Goal: Task Accomplishment & Management: Use online tool/utility

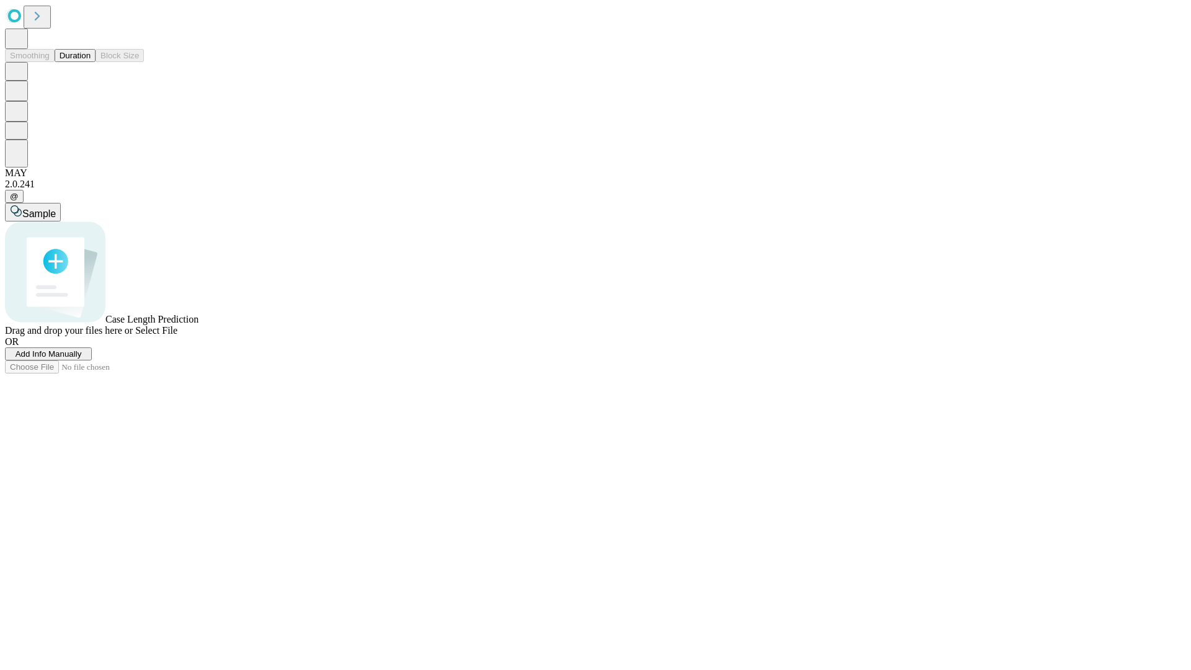
click at [91, 62] on button "Duration" at bounding box center [75, 55] width 41 height 13
click at [82, 359] on span "Add Info Manually" at bounding box center [49, 353] width 66 height 9
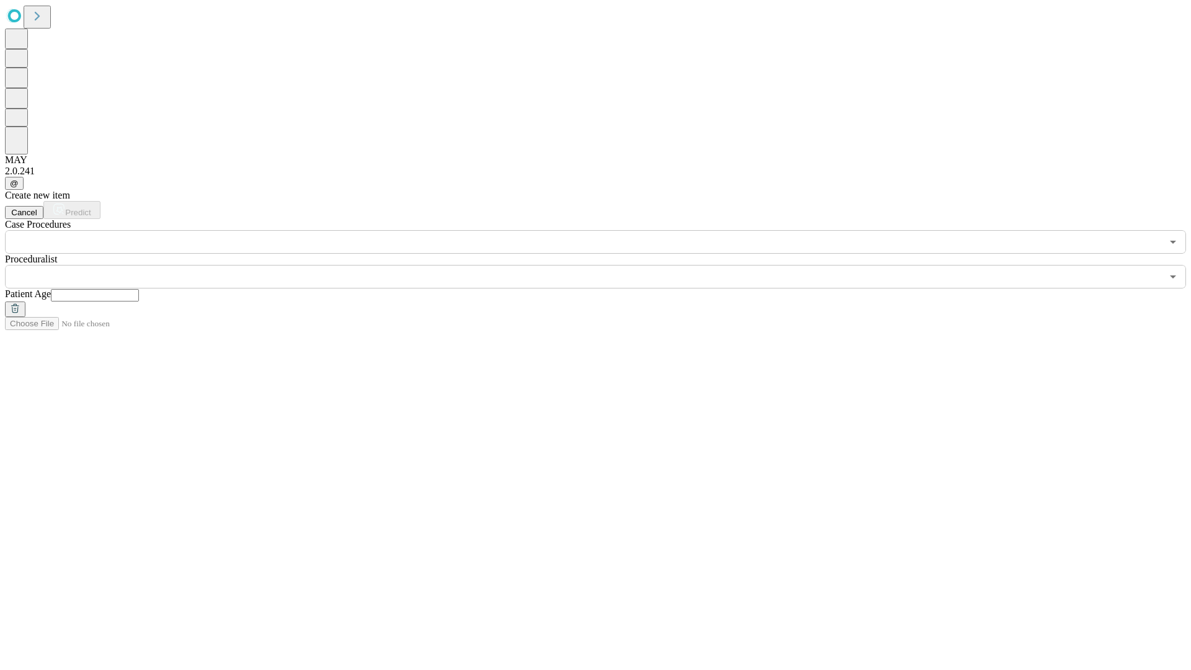
click at [139, 289] on input "text" at bounding box center [95, 295] width 88 height 12
type input "**"
click at [604, 265] on input "text" at bounding box center [583, 277] width 1157 height 24
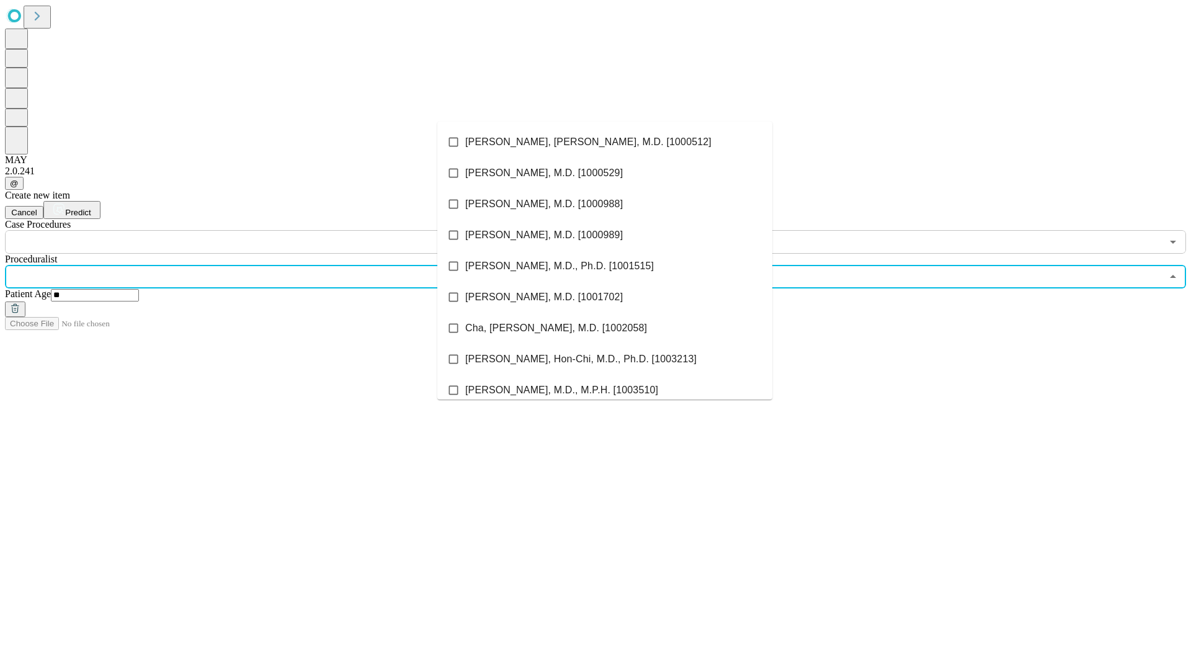
click at [605, 142] on li "[PERSON_NAME], [PERSON_NAME], M.D. [1000512]" at bounding box center [604, 142] width 335 height 31
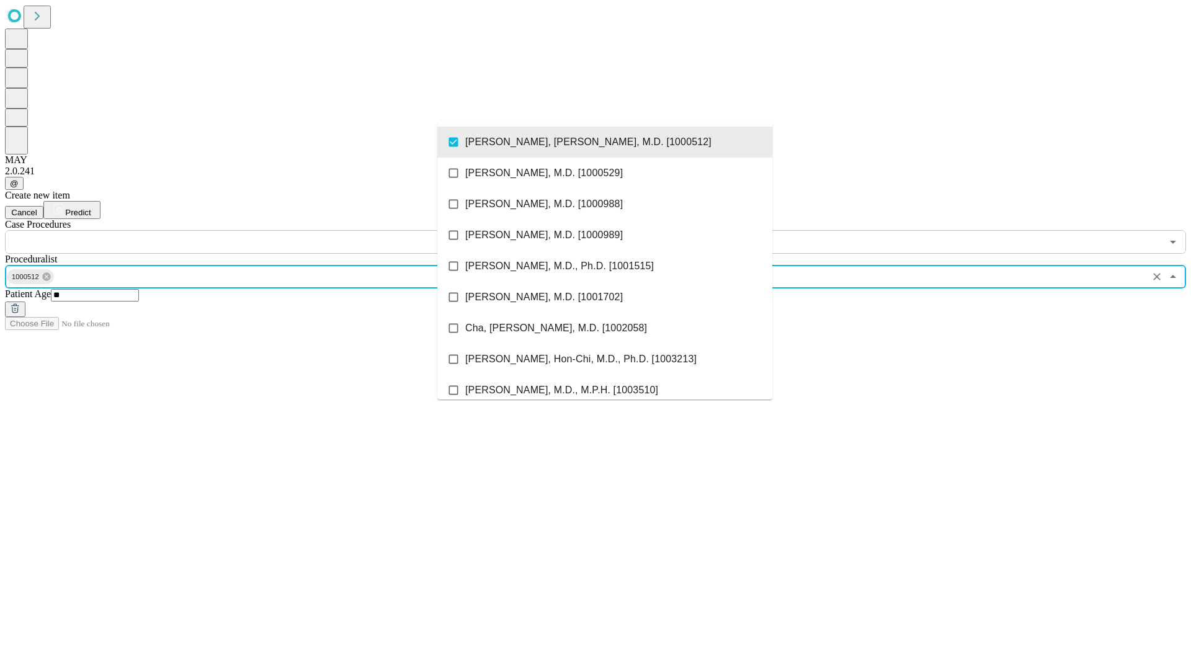
click at [261, 230] on input "text" at bounding box center [583, 242] width 1157 height 24
